Goal: Task Accomplishment & Management: Manage account settings

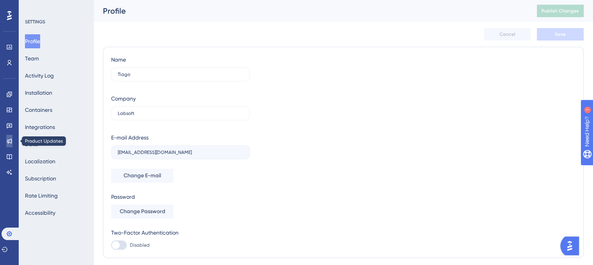
click at [8, 144] on icon at bounding box center [9, 141] width 6 height 6
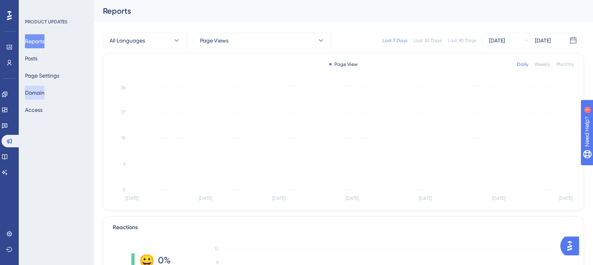
click at [39, 91] on button "Domain" at bounding box center [35, 93] width 20 height 14
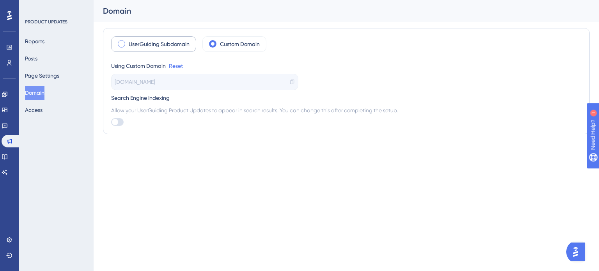
click at [131, 48] on div "UserGuiding Subdomain" at bounding box center [153, 44] width 85 height 16
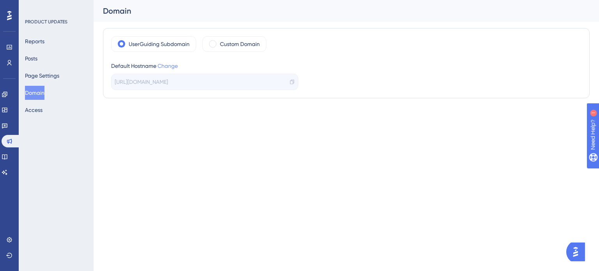
click at [174, 67] on link "Change" at bounding box center [168, 66] width 20 height 6
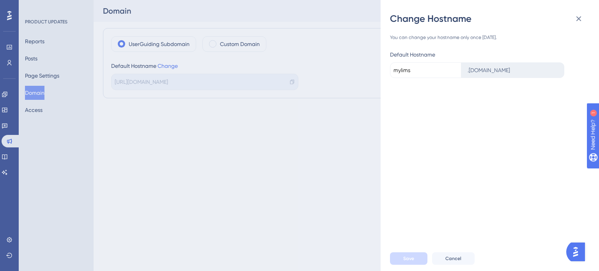
drag, startPoint x: 435, startPoint y: 75, endPoint x: 395, endPoint y: 76, distance: 40.6
click at [395, 76] on input "mylims" at bounding box center [425, 70] width 71 height 16
click at [443, 104] on div "You can change your hostname only once in 90 days. Default Hostname . updates.u…" at bounding box center [493, 135] width 206 height 221
click at [577, 16] on icon at bounding box center [578, 18] width 9 height 9
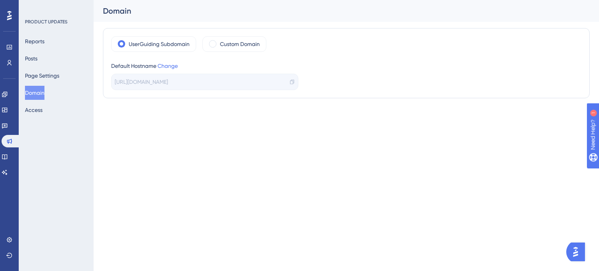
click at [301, 123] on div "Performance Users Engagement Widgets Feedback Product Updates Knowledge Base AI…" at bounding box center [299, 65] width 599 height 130
click at [221, 49] on div "Custom Domain" at bounding box center [234, 44] width 64 height 16
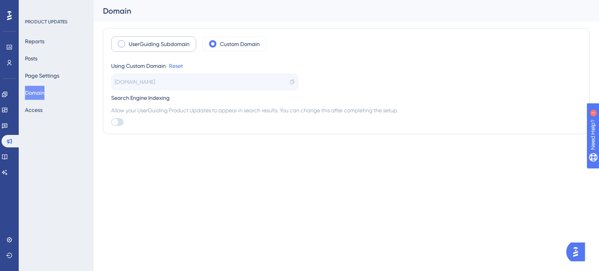
click at [163, 48] on label "UserGuiding Subdomain" at bounding box center [159, 43] width 61 height 9
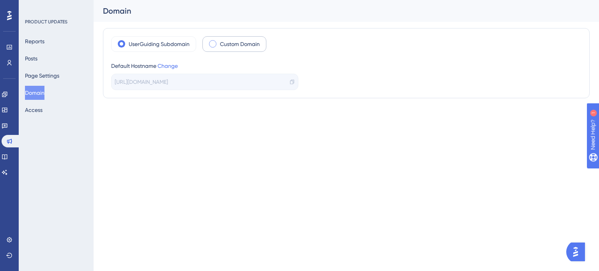
click at [252, 42] on label "Custom Domain" at bounding box center [240, 43] width 40 height 9
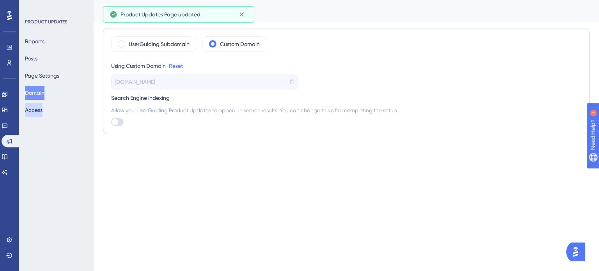
click at [43, 112] on button "Access" at bounding box center [34, 110] width 18 height 14
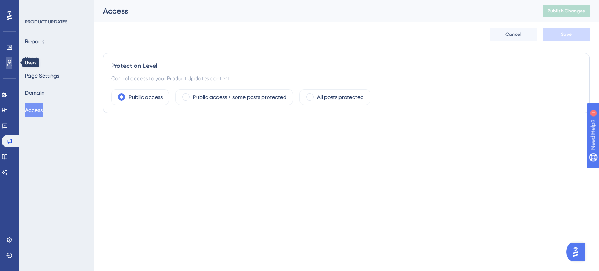
click at [12, 60] on link at bounding box center [9, 63] width 6 height 12
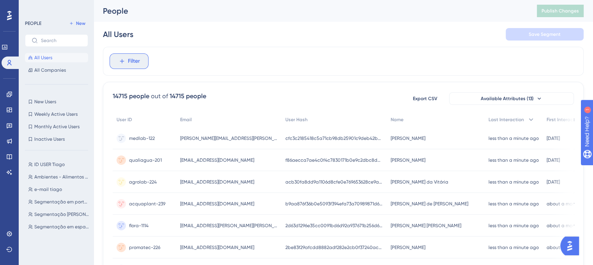
click at [142, 64] on button "Filter" at bounding box center [129, 61] width 39 height 16
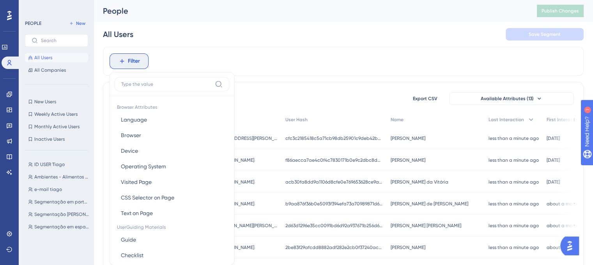
scroll to position [36, 0]
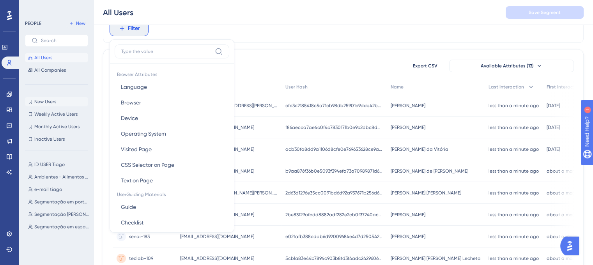
click at [61, 99] on button "New Users New Users" at bounding box center [56, 101] width 63 height 9
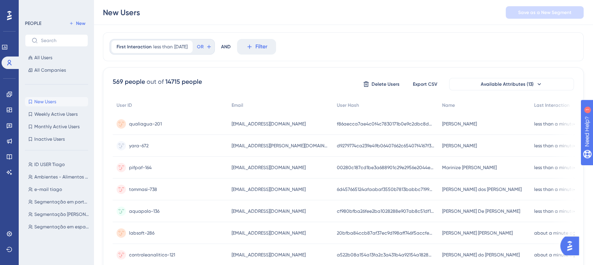
scroll to position [0, 0]
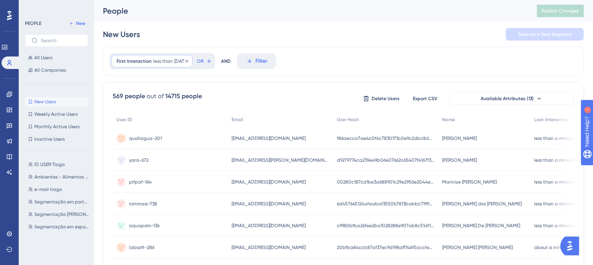
click at [179, 56] on div "First Interaction less than 10 days ago 10 days ago Remove" at bounding box center [152, 61] width 81 height 12
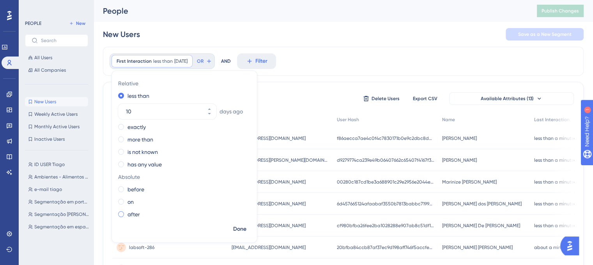
click at [139, 216] on label "after" at bounding box center [134, 214] width 12 height 9
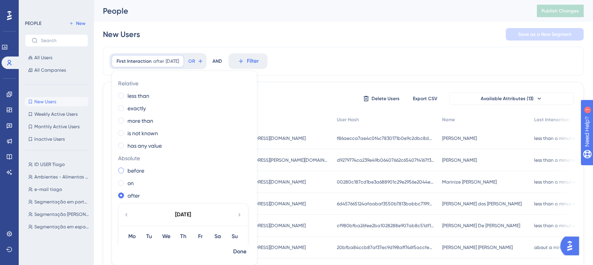
scroll to position [78, 0]
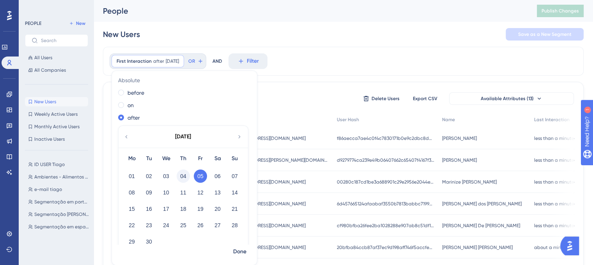
click at [187, 178] on button "04" at bounding box center [183, 176] width 13 height 13
click at [242, 249] on span "Done" at bounding box center [239, 251] width 13 height 9
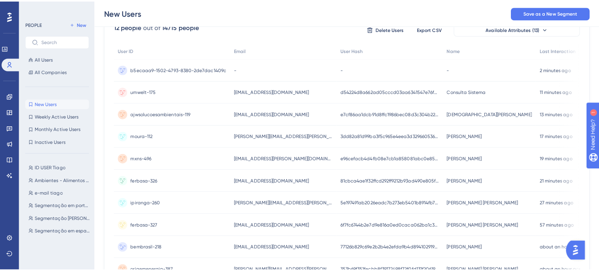
scroll to position [57, 0]
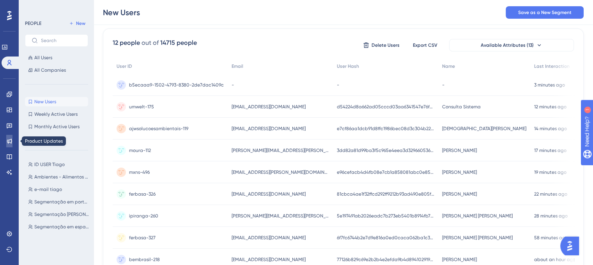
click at [7, 144] on link at bounding box center [9, 141] width 6 height 12
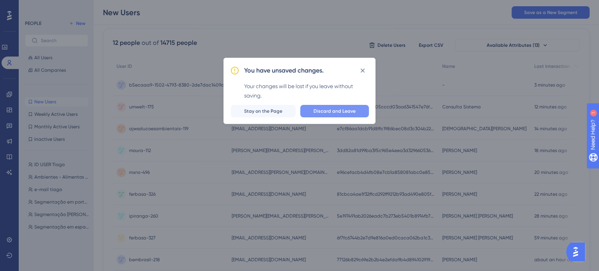
click at [303, 112] on button "Discard and Leave" at bounding box center [334, 111] width 69 height 12
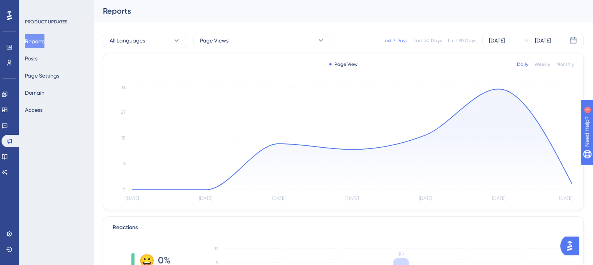
click at [34, 45] on button "Reports" at bounding box center [35, 41] width 20 height 14
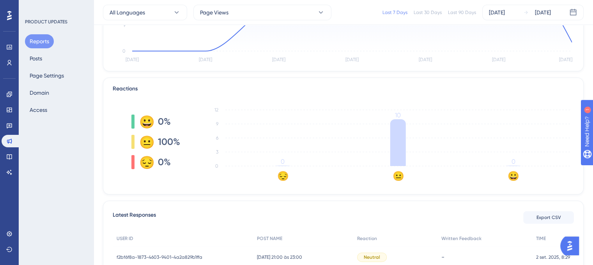
scroll to position [58, 0]
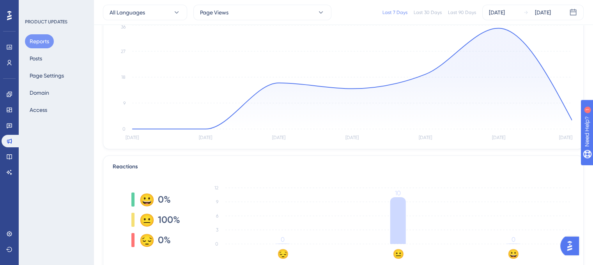
click at [463, 14] on div "Last 90 Days" at bounding box center [462, 12] width 28 height 6
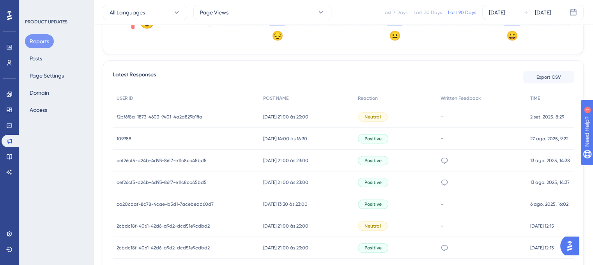
scroll to position [253, 0]
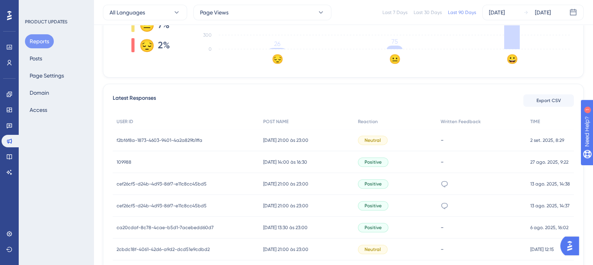
click at [44, 45] on button "Reports" at bounding box center [39, 41] width 29 height 14
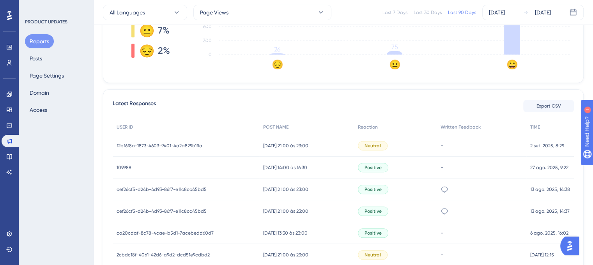
scroll to position [312, 0]
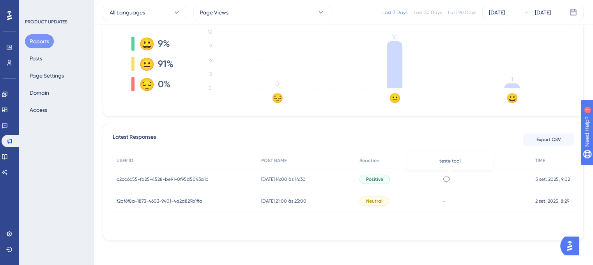
click at [447, 180] on icon at bounding box center [446, 179] width 7 height 6
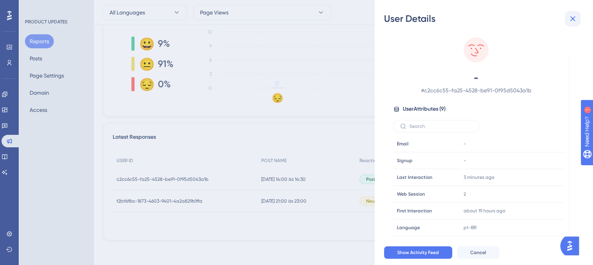
click at [570, 22] on icon at bounding box center [572, 18] width 9 height 9
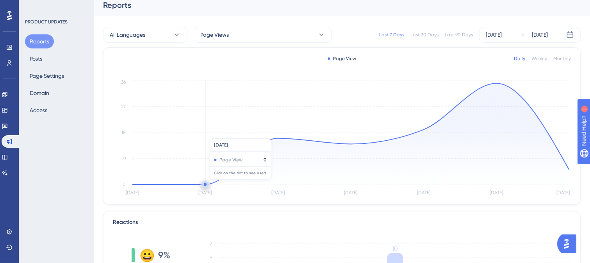
scroll to position [217, 0]
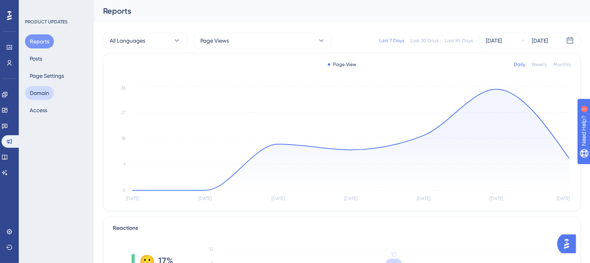
click at [45, 91] on button "Domain" at bounding box center [39, 93] width 29 height 14
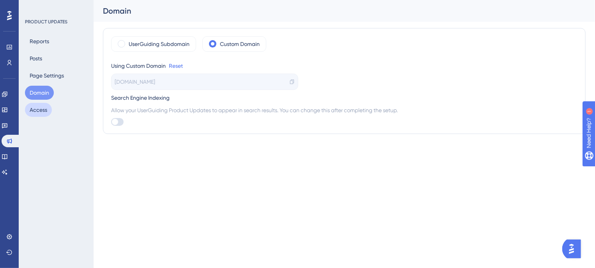
click at [30, 113] on button "Access" at bounding box center [38, 110] width 27 height 14
